Goal: Find specific page/section: Find specific page/section

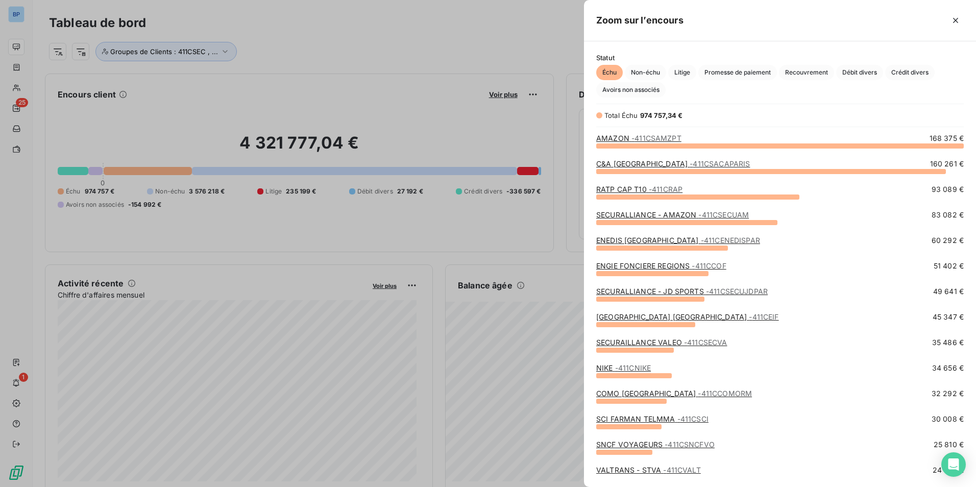
scroll to position [334, 385]
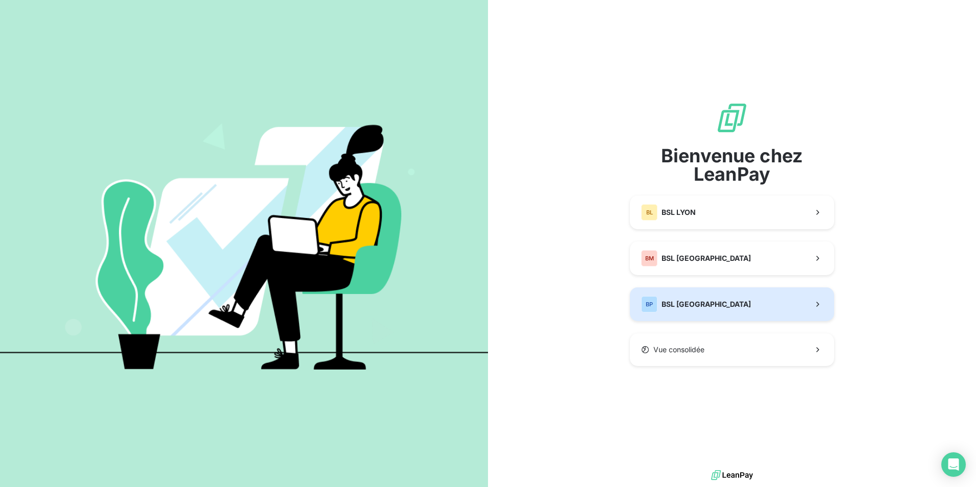
click at [705, 300] on button "BP BSL PARIS" at bounding box center [732, 305] width 204 height 34
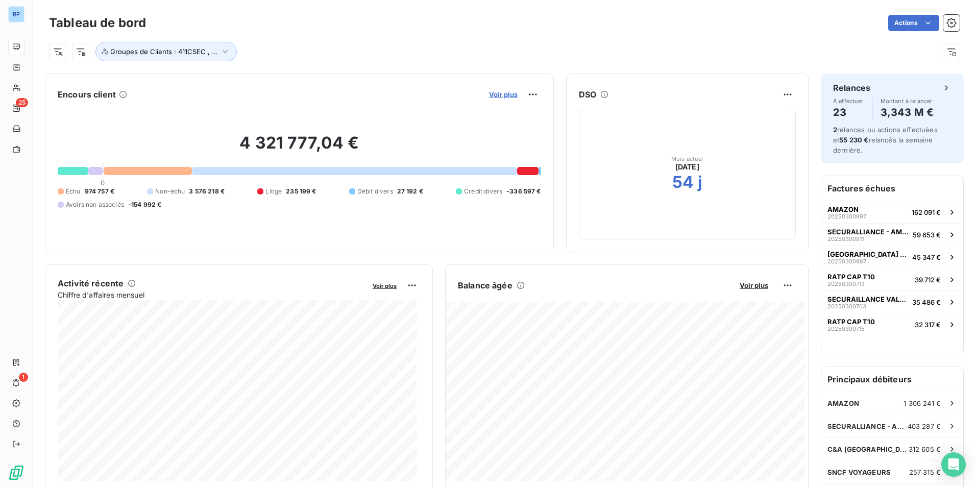
click at [496, 93] on span "Voir plus" at bounding box center [503, 94] width 29 height 8
